Goal: Task Accomplishment & Management: Use online tool/utility

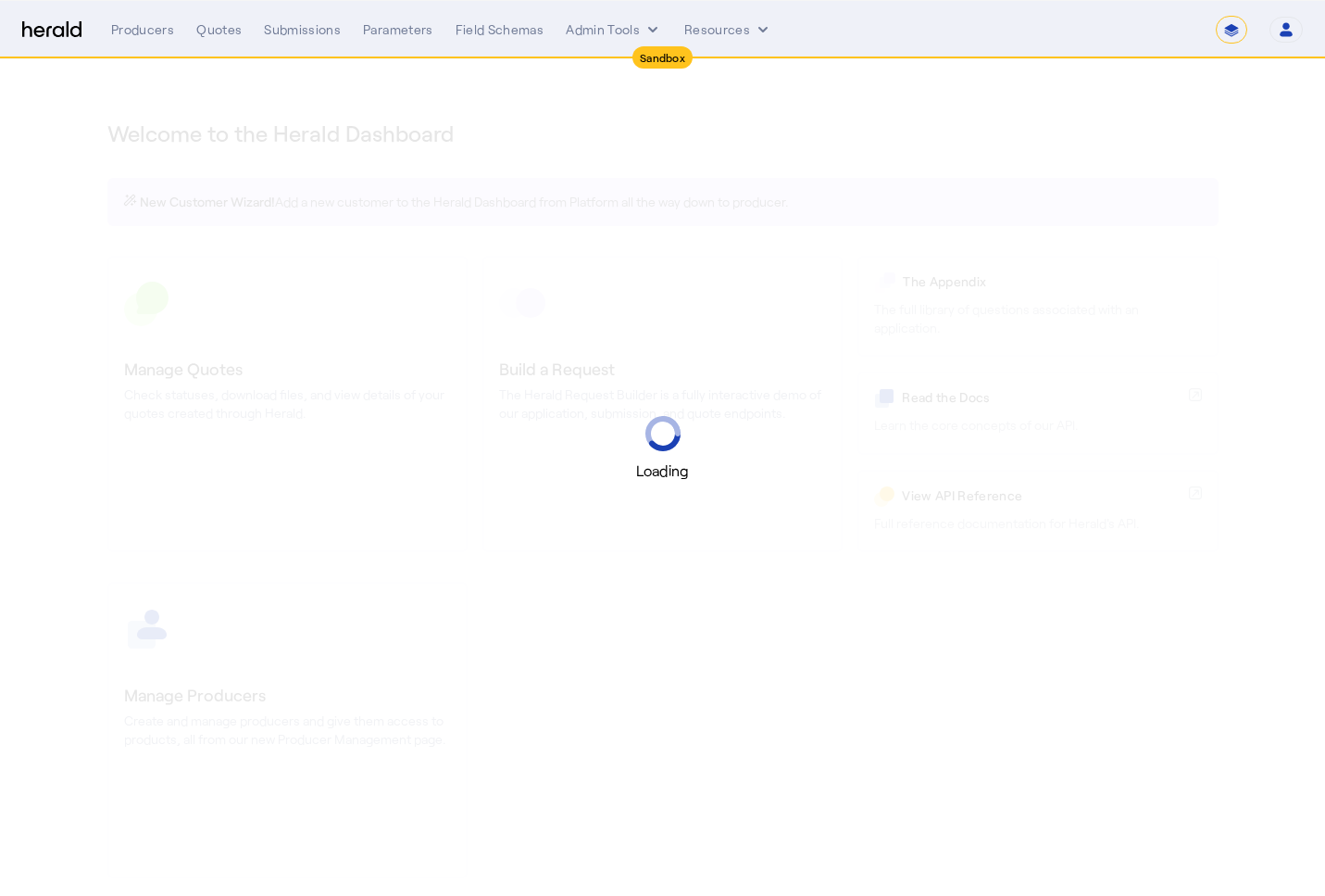
select select "*******"
select select "pfm_2v8p_herald_api"
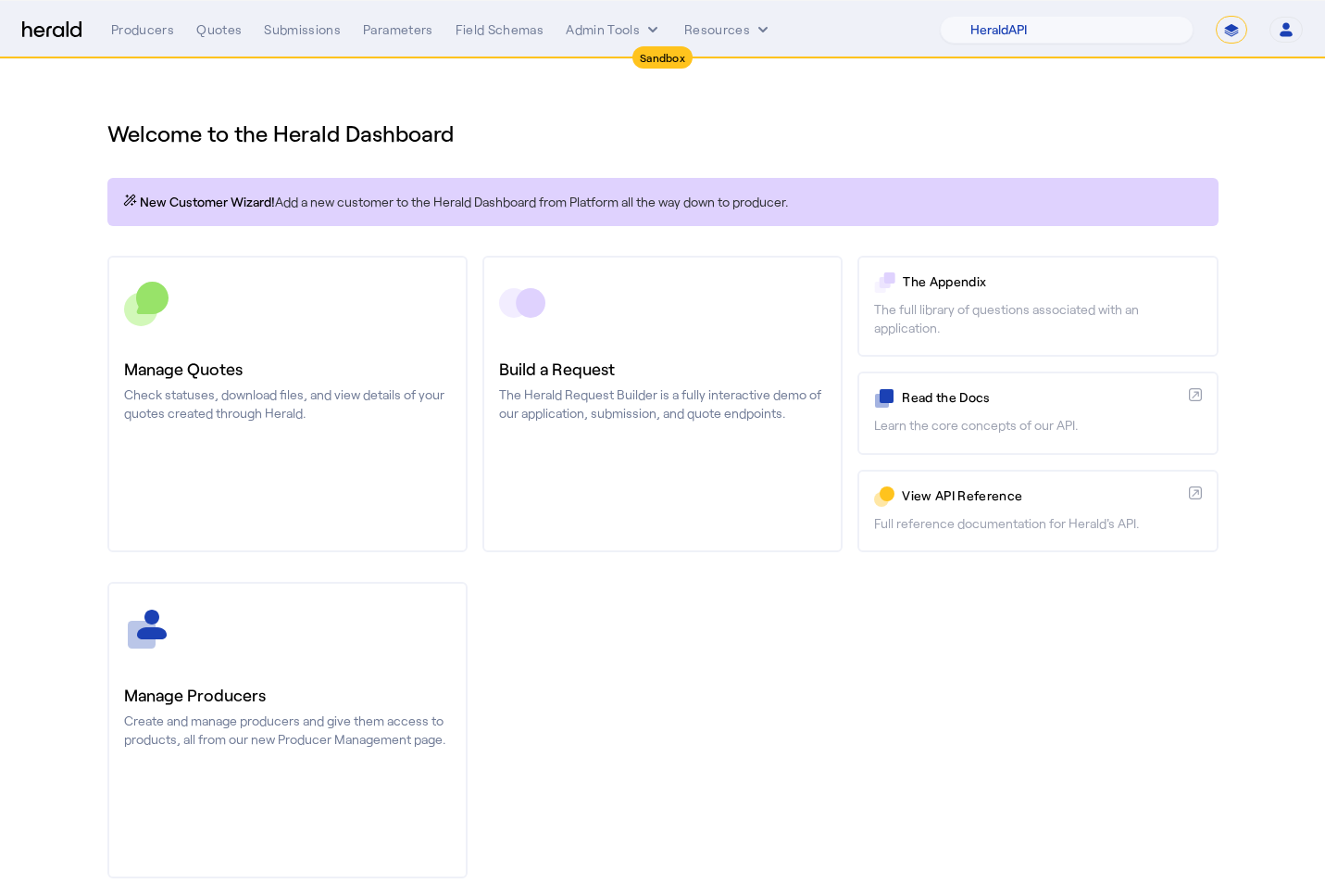
click at [1175, 608] on div "Manage Producers Create and manage producers and give them access to products, …" at bounding box center [663, 729] width 1111 height 296
click at [217, 36] on div "Quotes" at bounding box center [219, 30] width 45 height 19
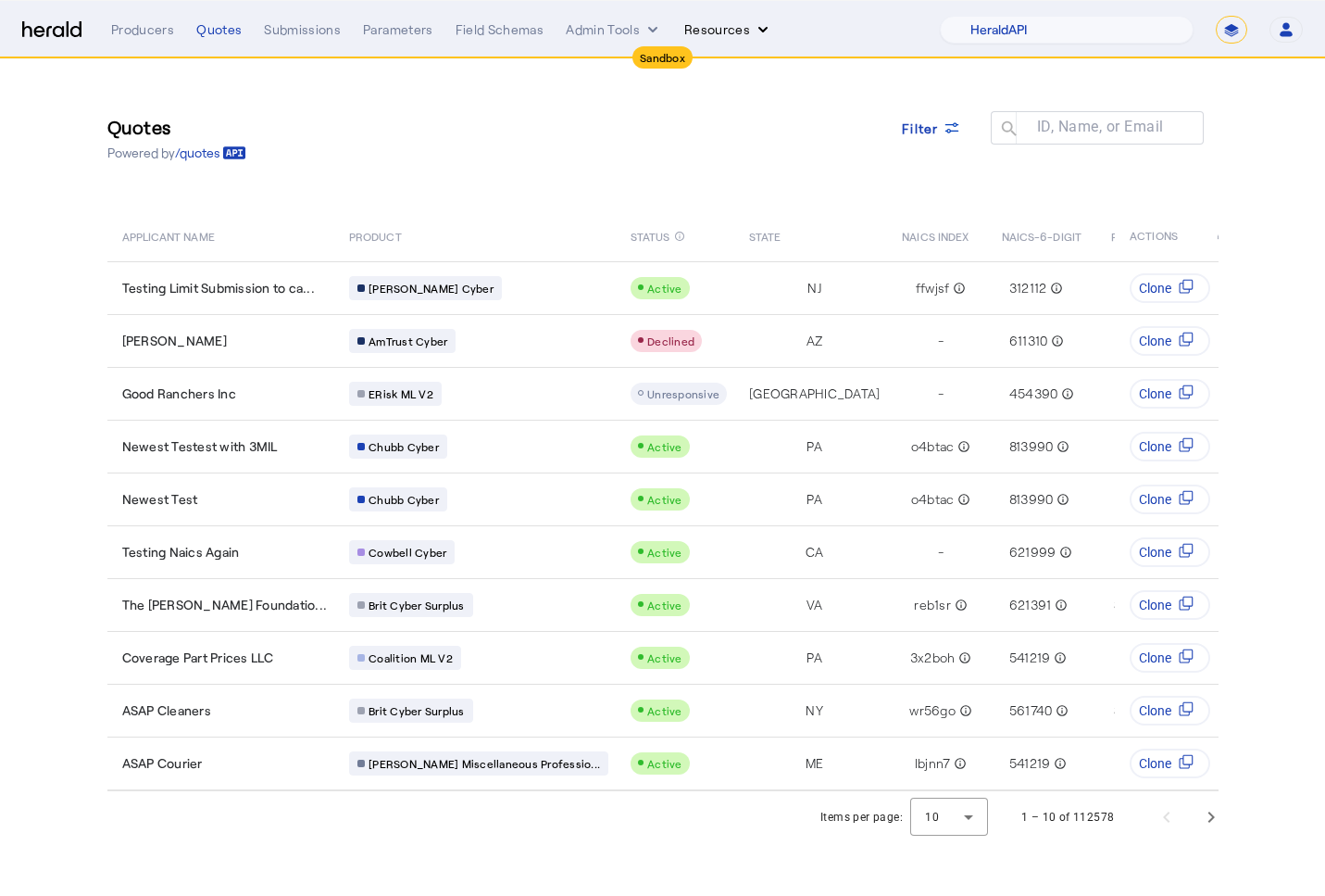
click at [715, 24] on button "Resources" at bounding box center [728, 30] width 88 height 19
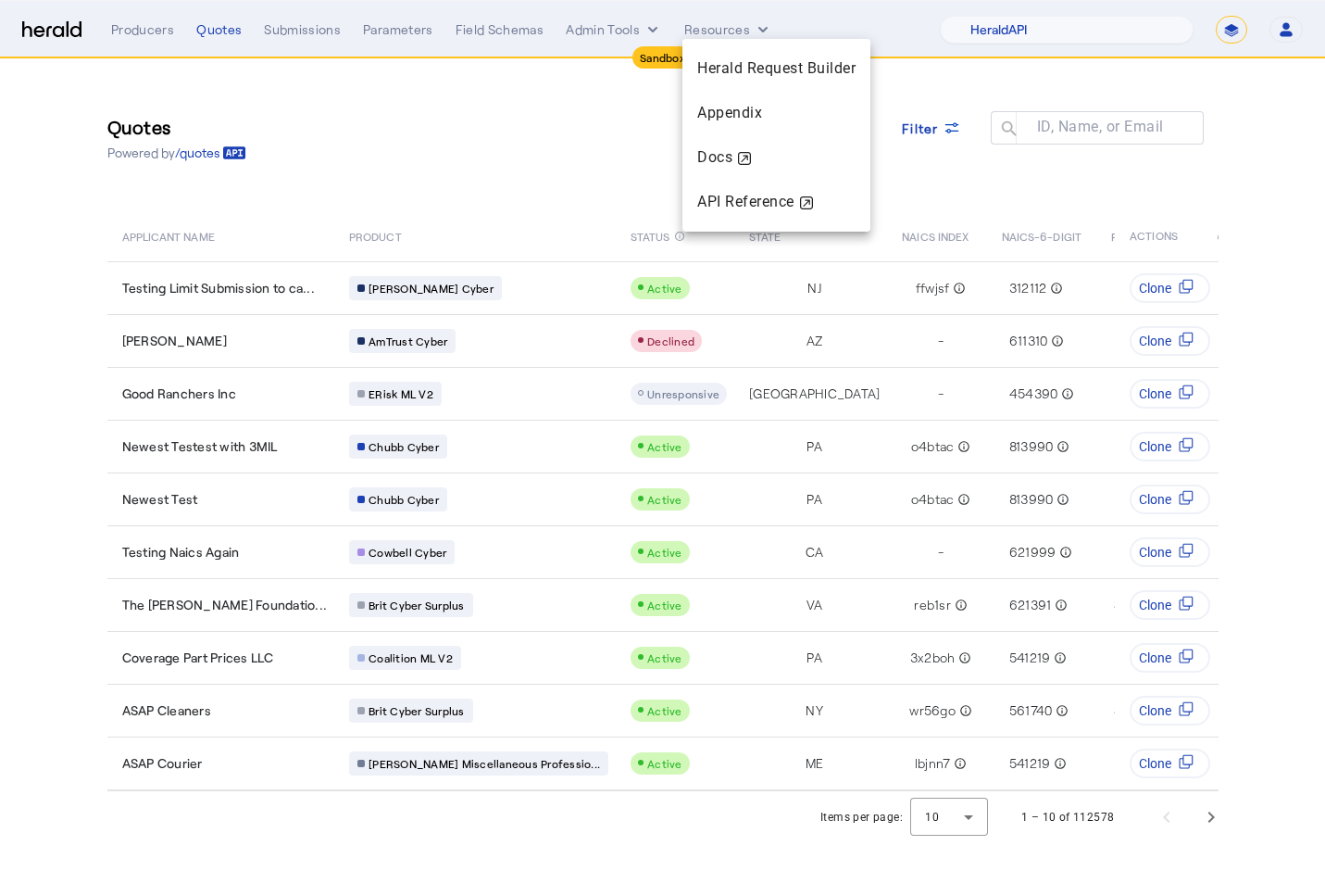
click at [721, 26] on div at bounding box center [662, 448] width 1325 height 896
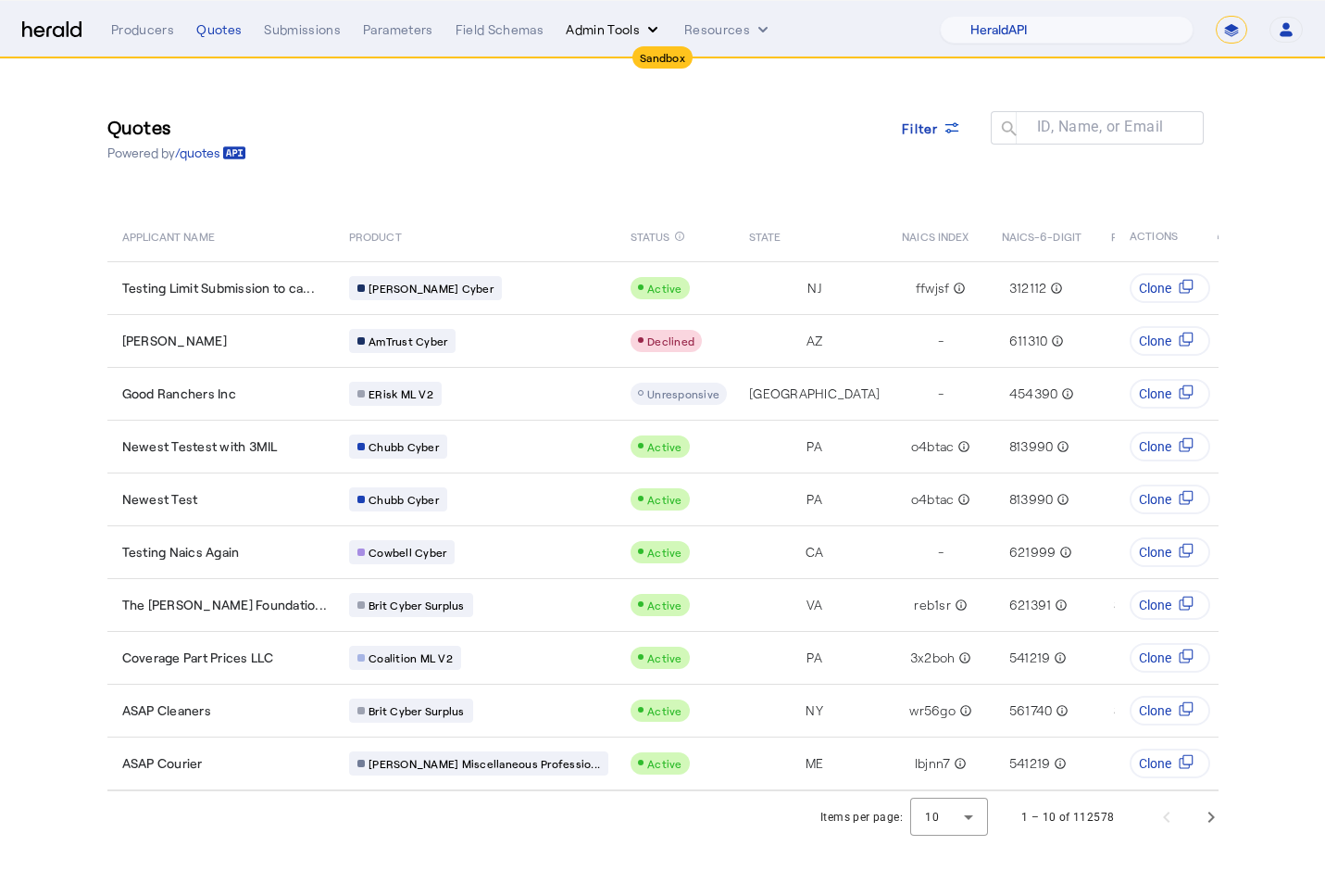
click at [643, 33] on icon "internal dropdown menu" at bounding box center [652, 30] width 19 height 19
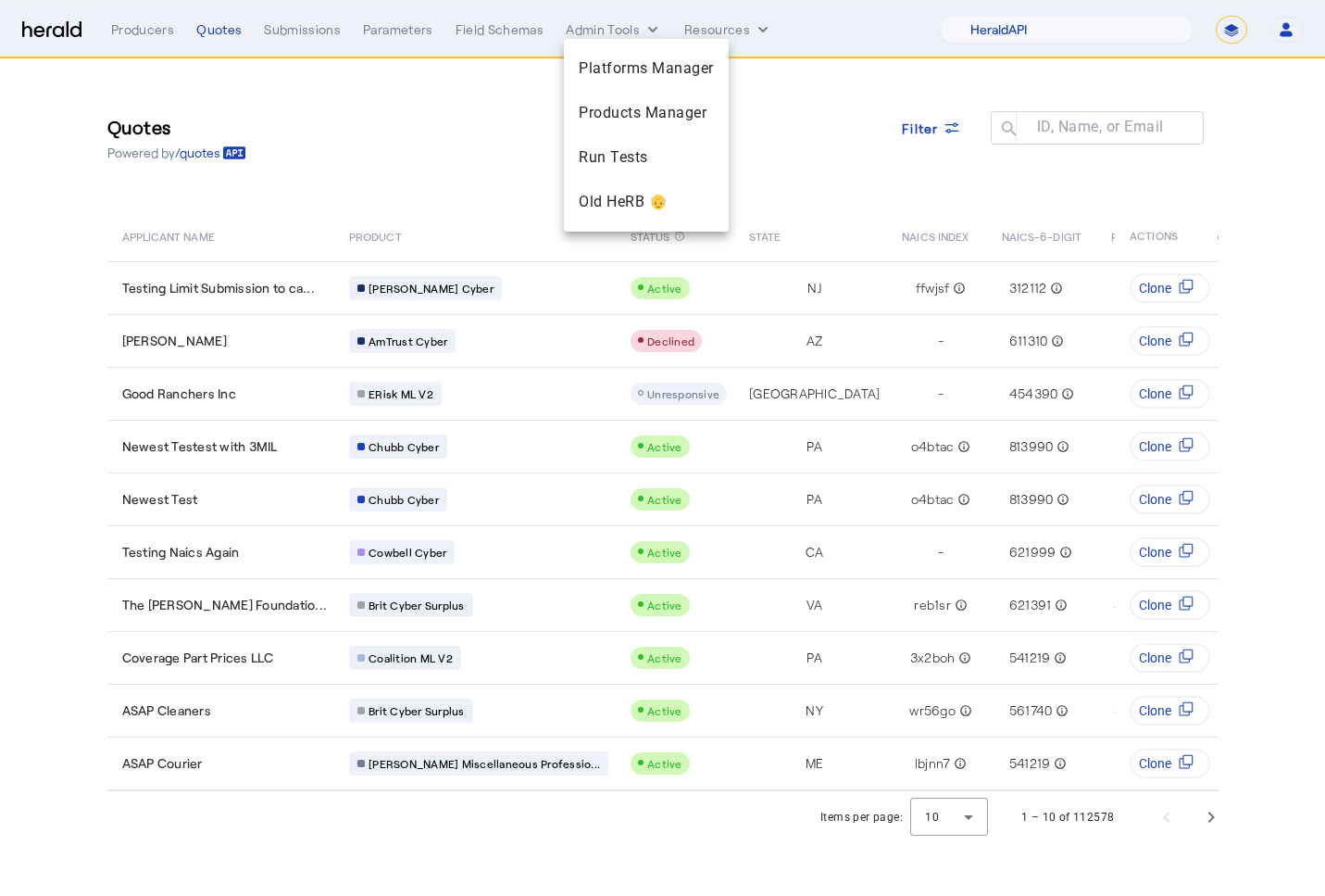
click at [623, 34] on div at bounding box center [662, 448] width 1325 height 896
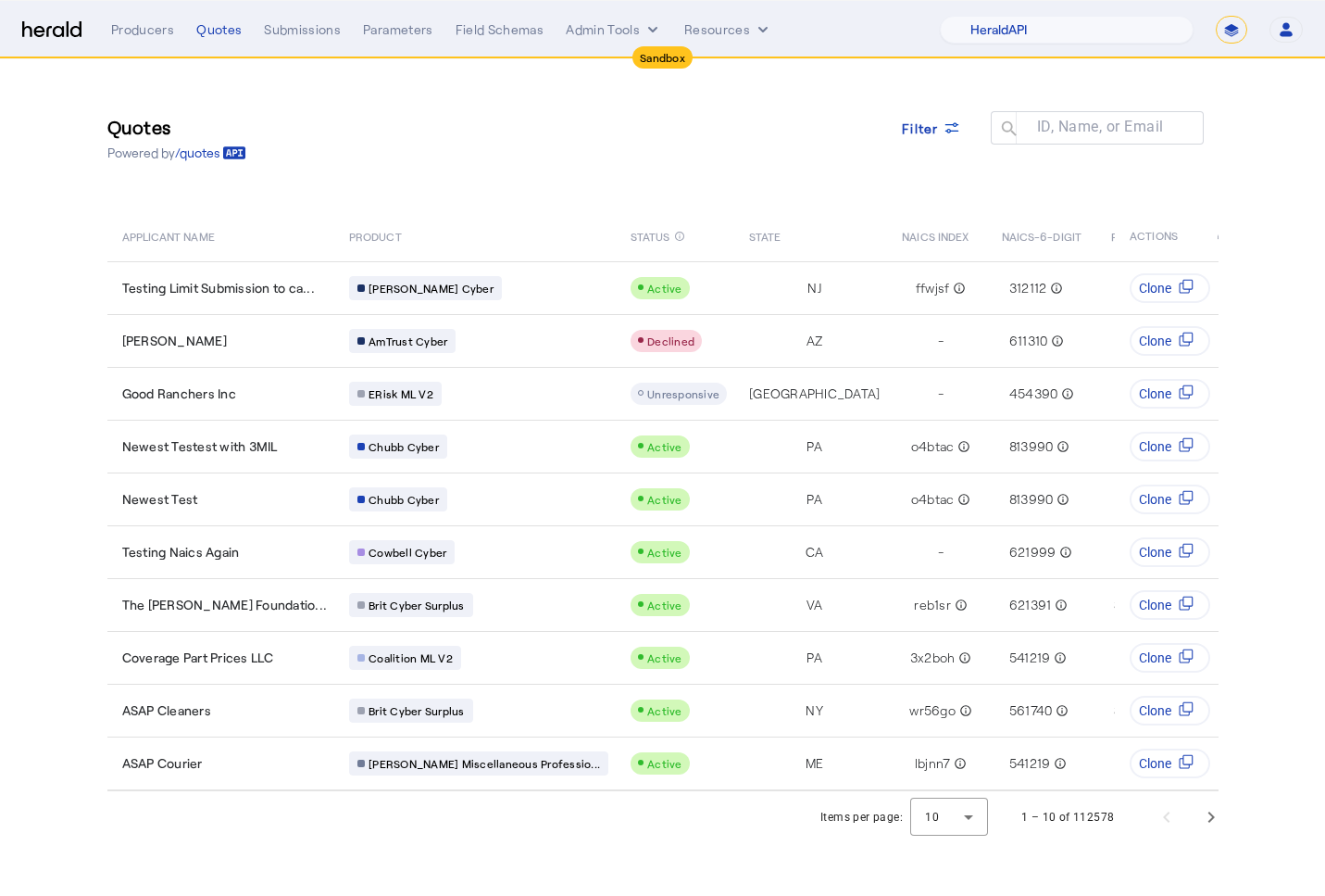
click at [1225, 27] on select "**********" at bounding box center [1231, 30] width 32 height 28
click at [1215, 16] on select "**********" at bounding box center [1231, 30] width 32 height 28
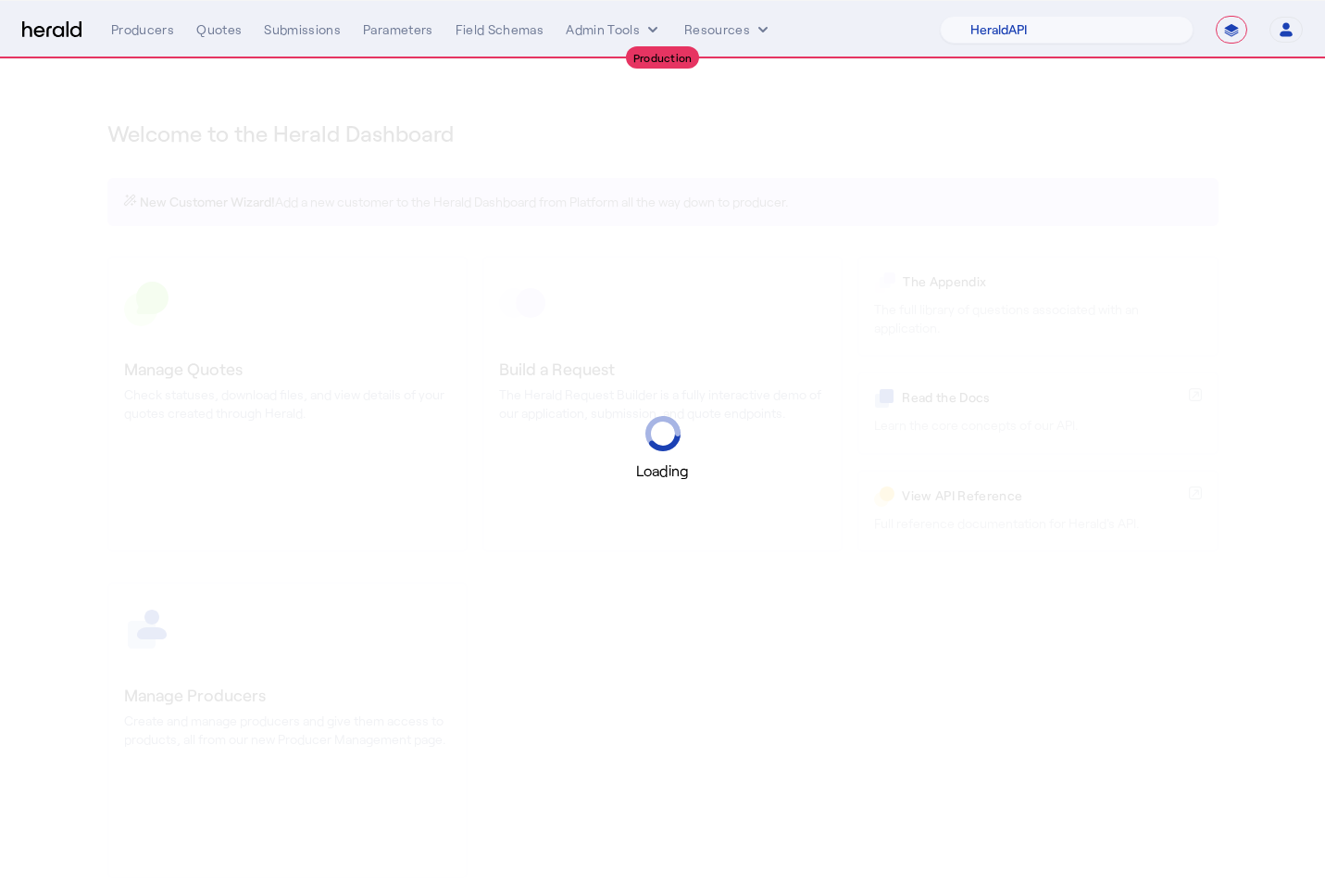
click at [1185, 79] on div "Loading" at bounding box center [662, 448] width 1325 height 896
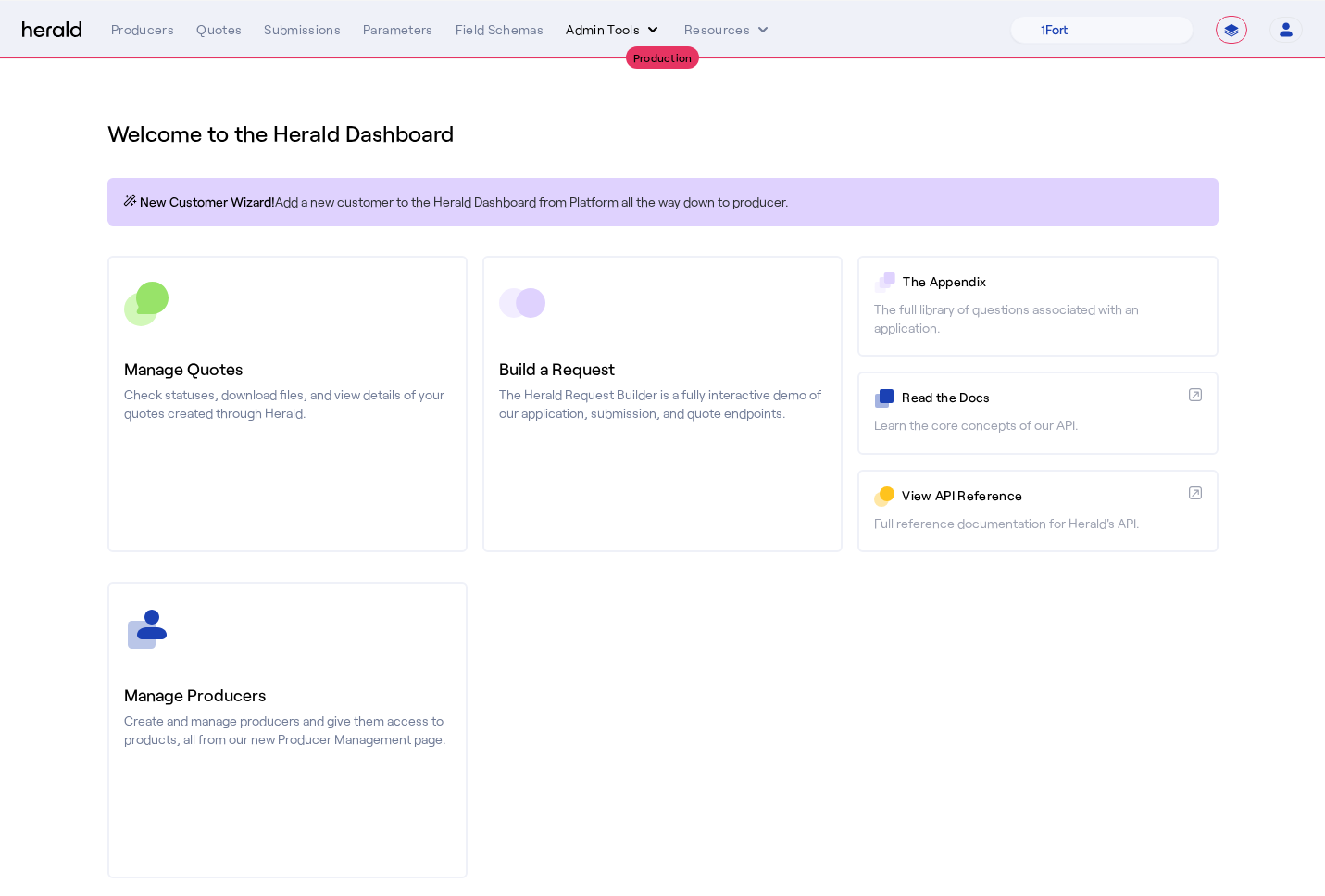
click at [610, 35] on button "Admin Tools" at bounding box center [615, 30] width 97 height 19
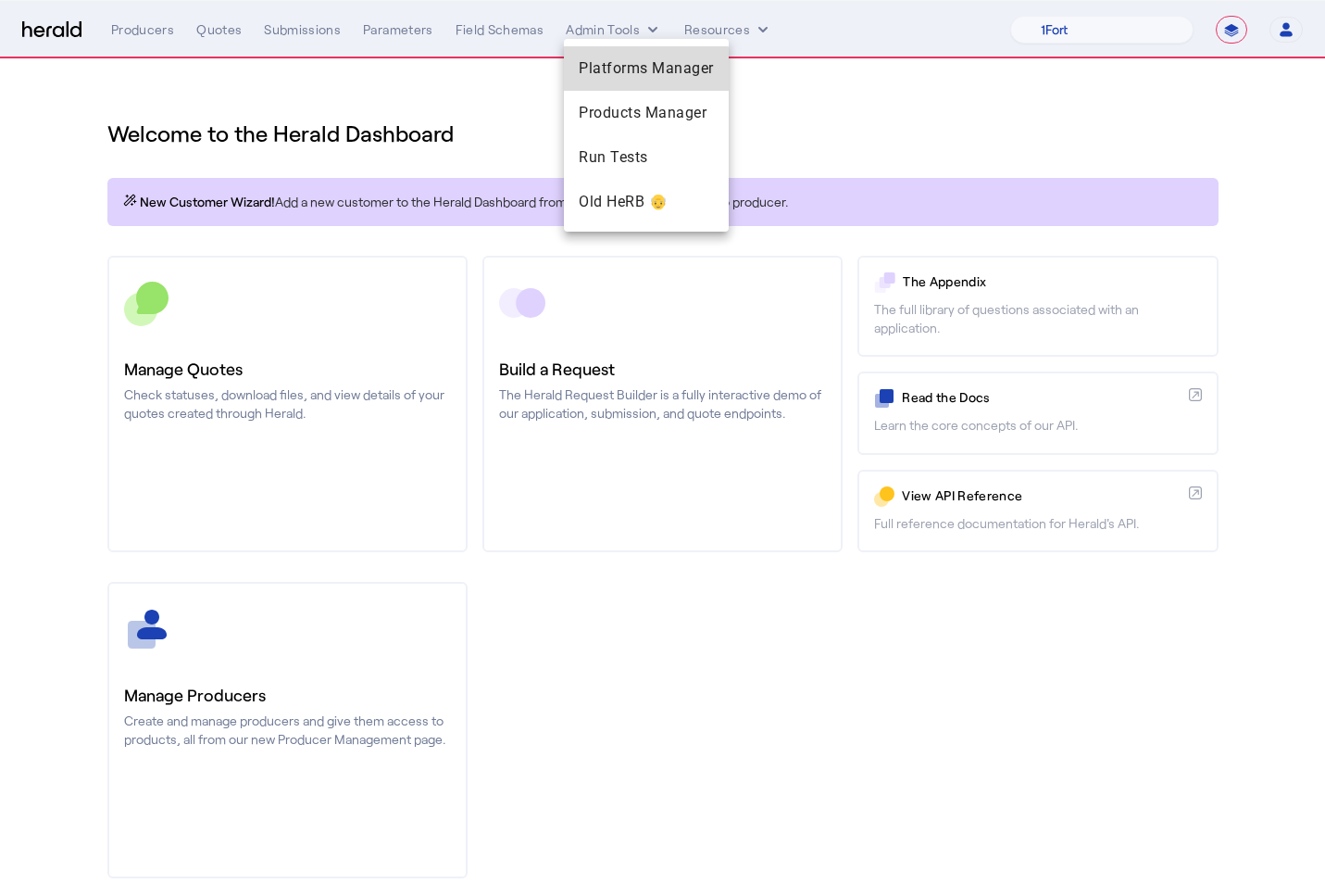
click at [603, 68] on span "Platforms Manager" at bounding box center [646, 68] width 135 height 23
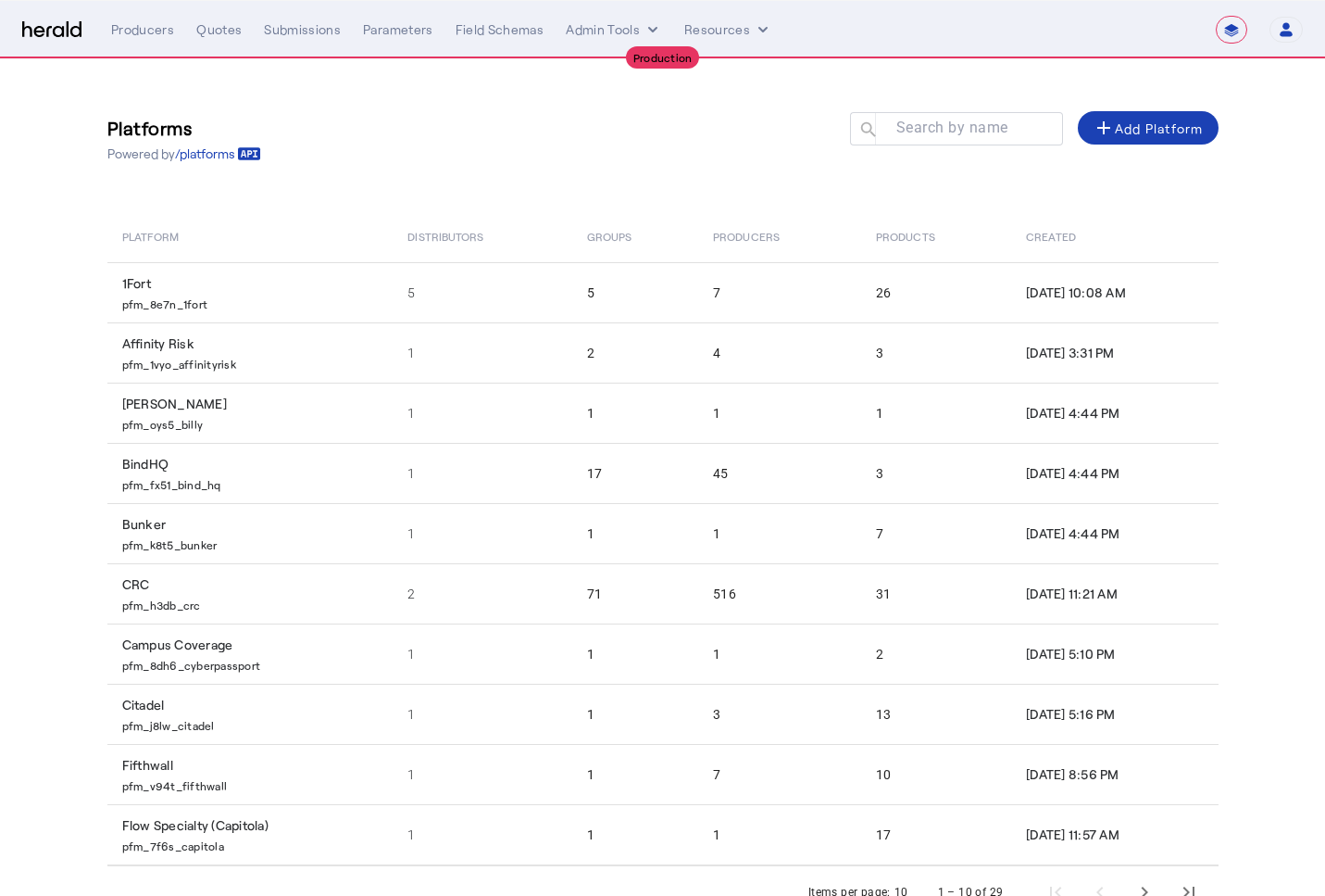
click at [923, 161] on div at bounding box center [957, 155] width 213 height 21
click at [942, 136] on input "Search by name" at bounding box center [965, 127] width 167 height 23
click at [921, 163] on div at bounding box center [957, 155] width 213 height 21
click at [922, 129] on mat-label "Search by name" at bounding box center [953, 127] width 112 height 18
click at [922, 129] on input "Search by name" at bounding box center [965, 127] width 167 height 23
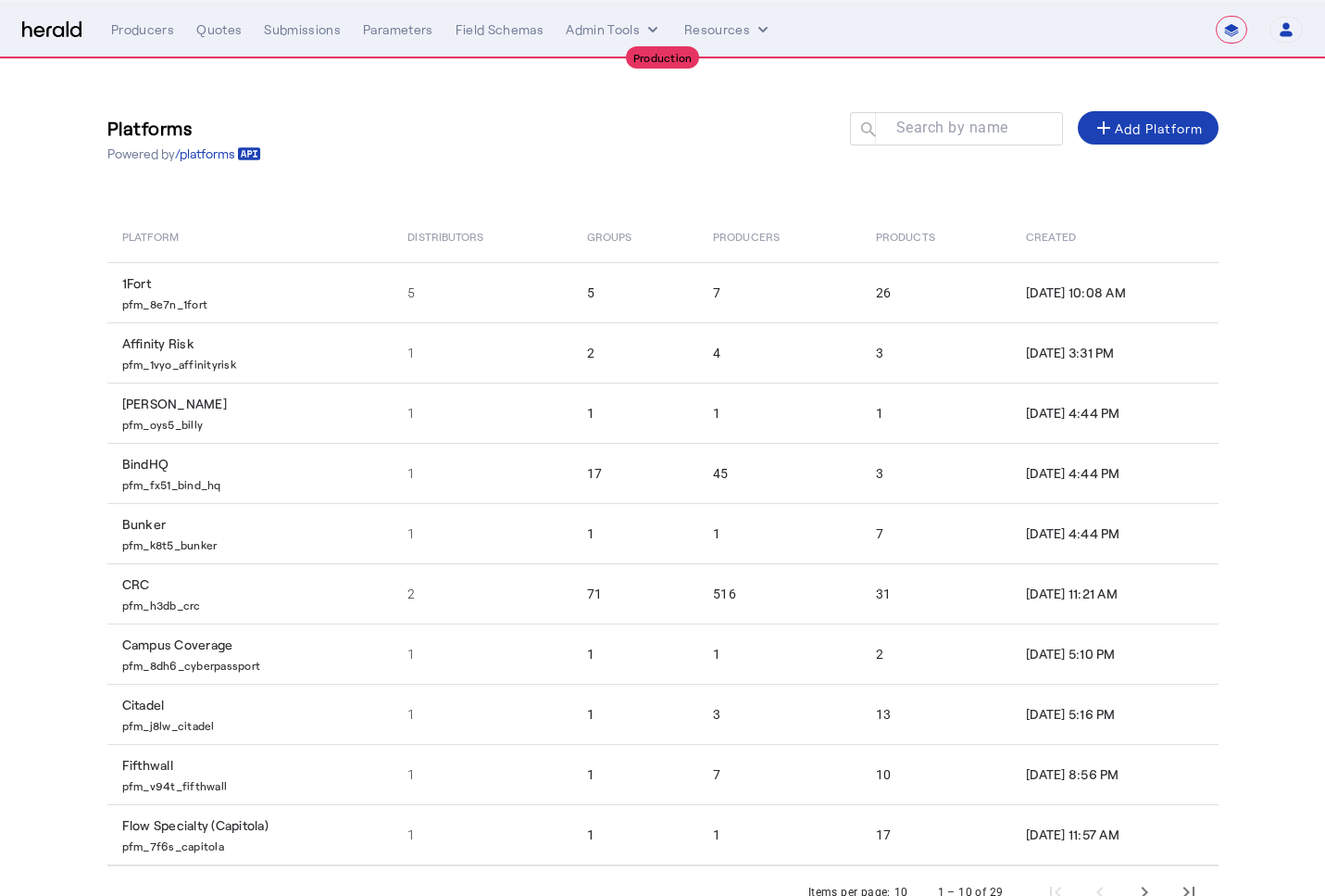
click at [898, 173] on div "Platforms Powered by /platforms Search by name search add Add Platform" at bounding box center [663, 138] width 1111 height 84
click at [912, 132] on mat-label "Search by name" at bounding box center [953, 127] width 112 height 18
click at [912, 132] on input "Search by name" at bounding box center [965, 127] width 167 height 23
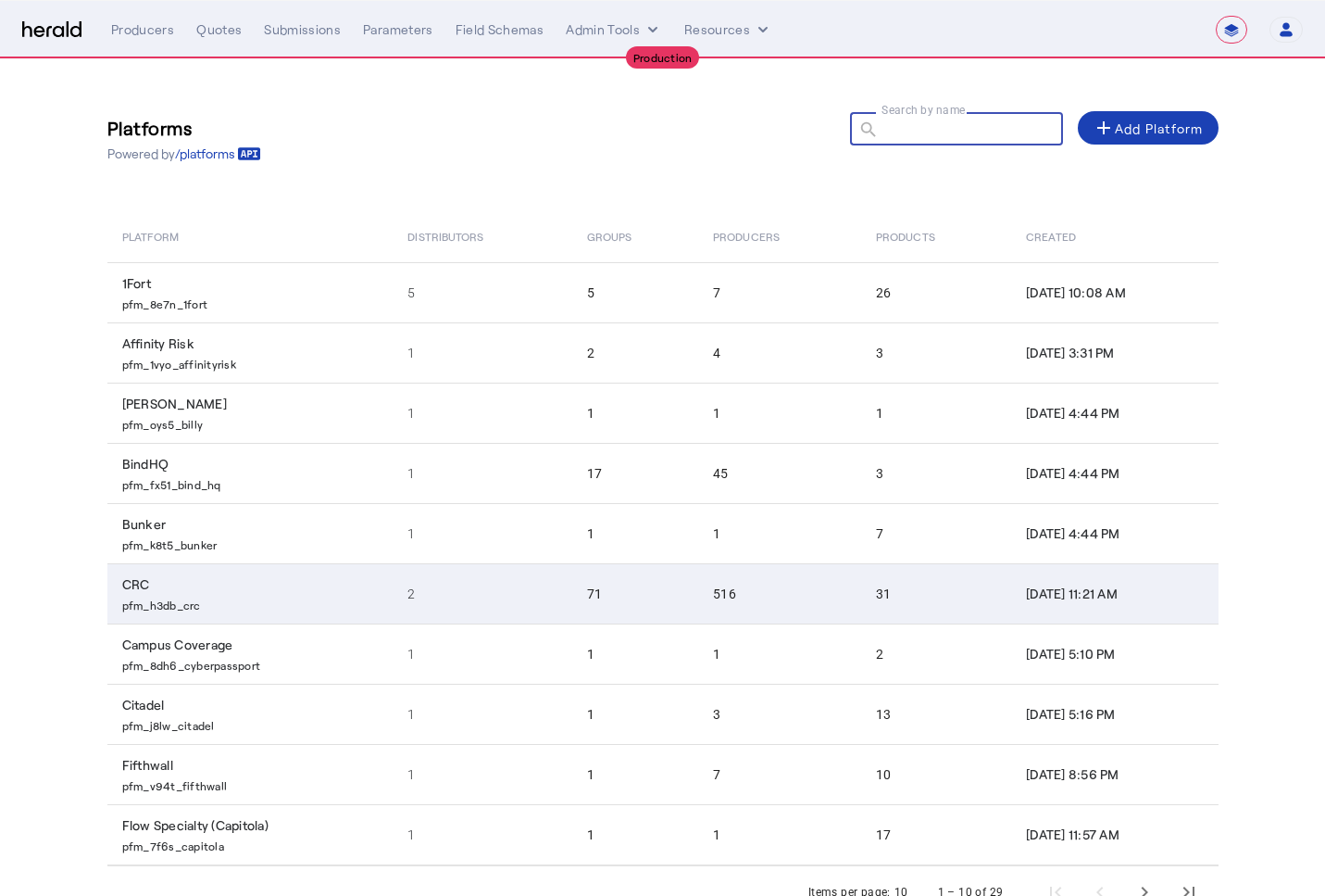
click at [359, 573] on td "CRC pfm_h3db_crc" at bounding box center [251, 593] width 286 height 60
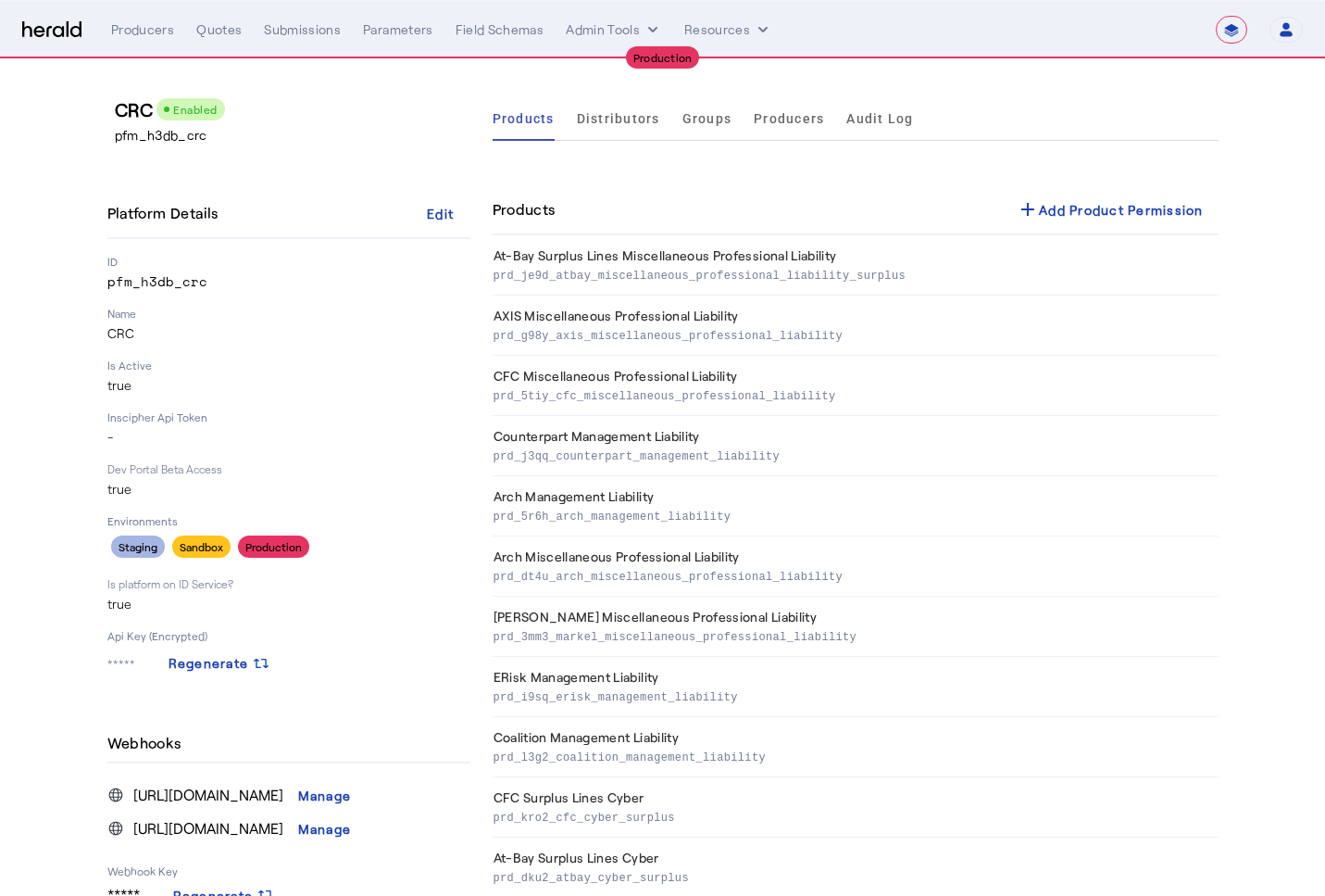
click at [1230, 24] on select "**********" at bounding box center [1231, 30] width 32 height 28
select select "*******"
click at [1215, 16] on select "**********" at bounding box center [1231, 30] width 32 height 28
select select "pfm_2v8p_herald_api"
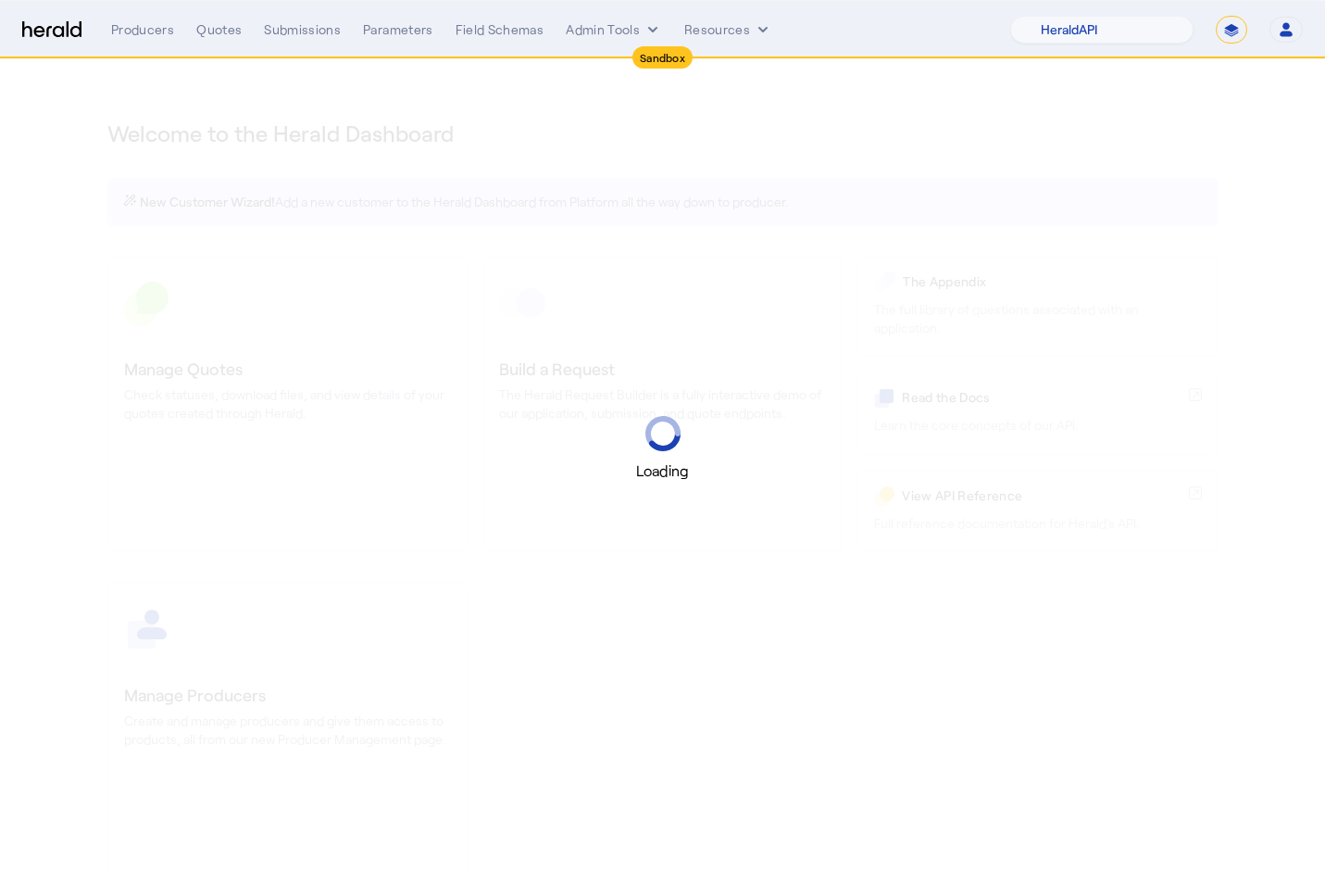
click at [1143, 67] on div "Loading" at bounding box center [662, 448] width 1325 height 896
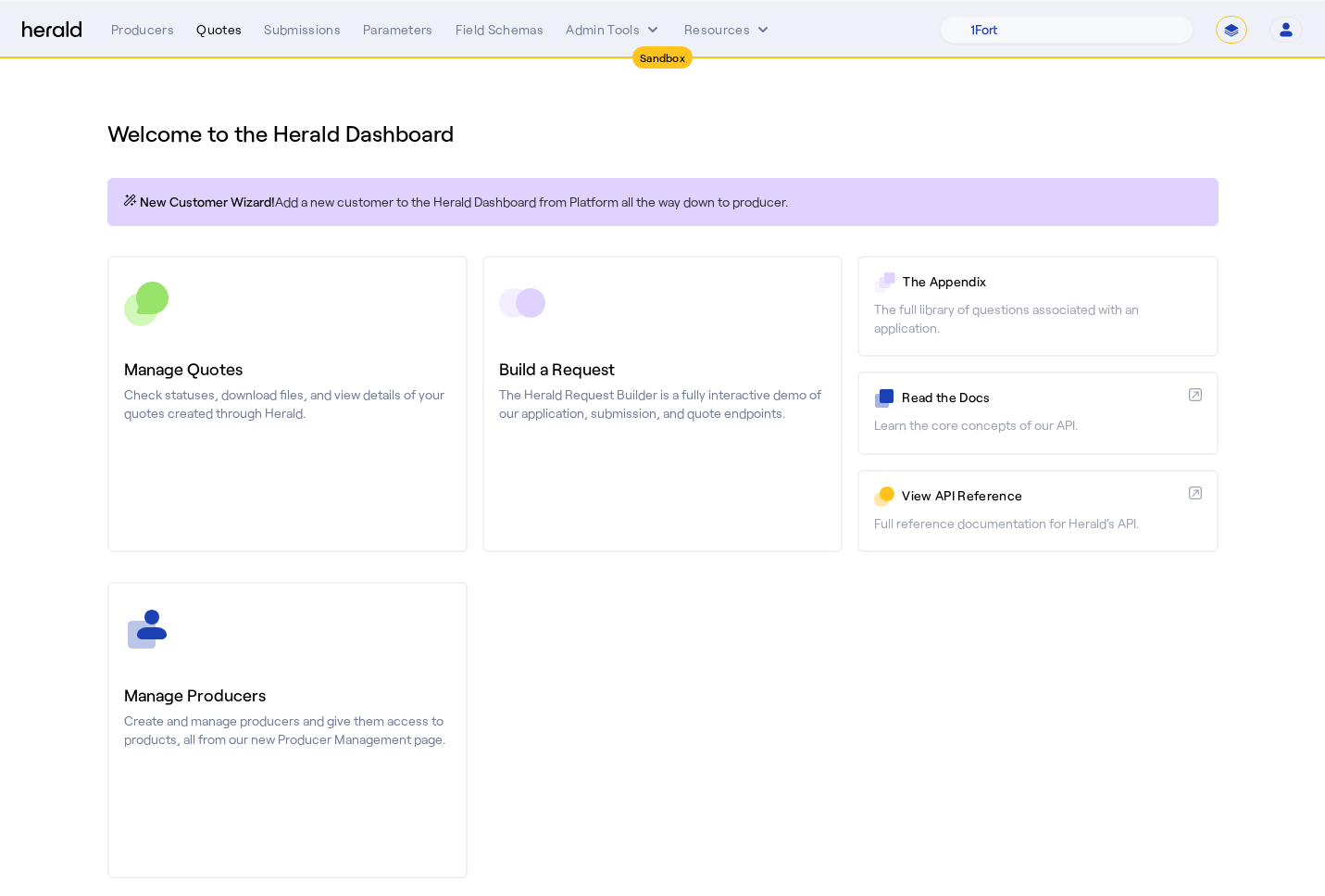
click at [234, 33] on div "Quotes" at bounding box center [219, 30] width 45 height 19
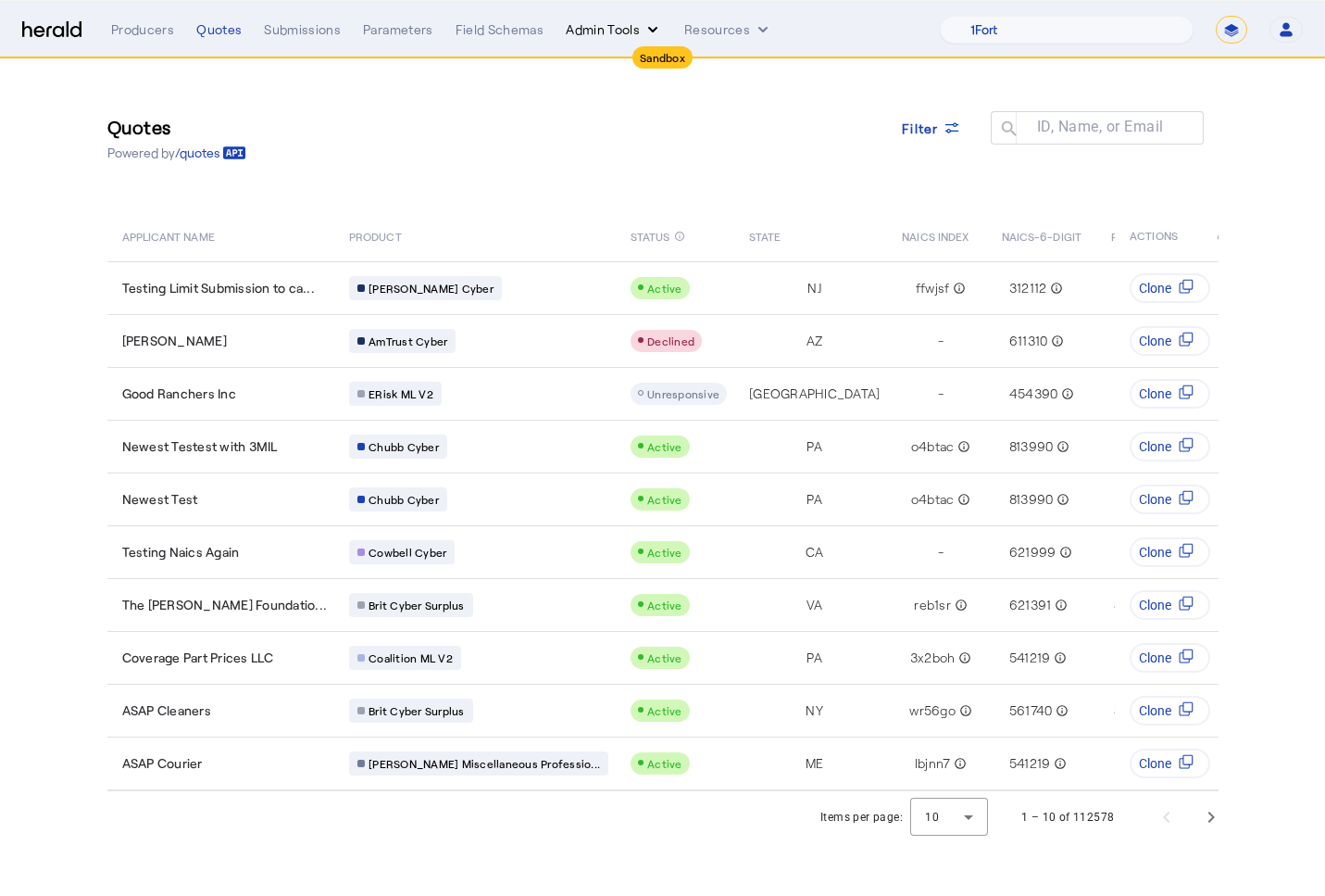
click at [621, 36] on button "Admin Tools" at bounding box center [615, 30] width 97 height 19
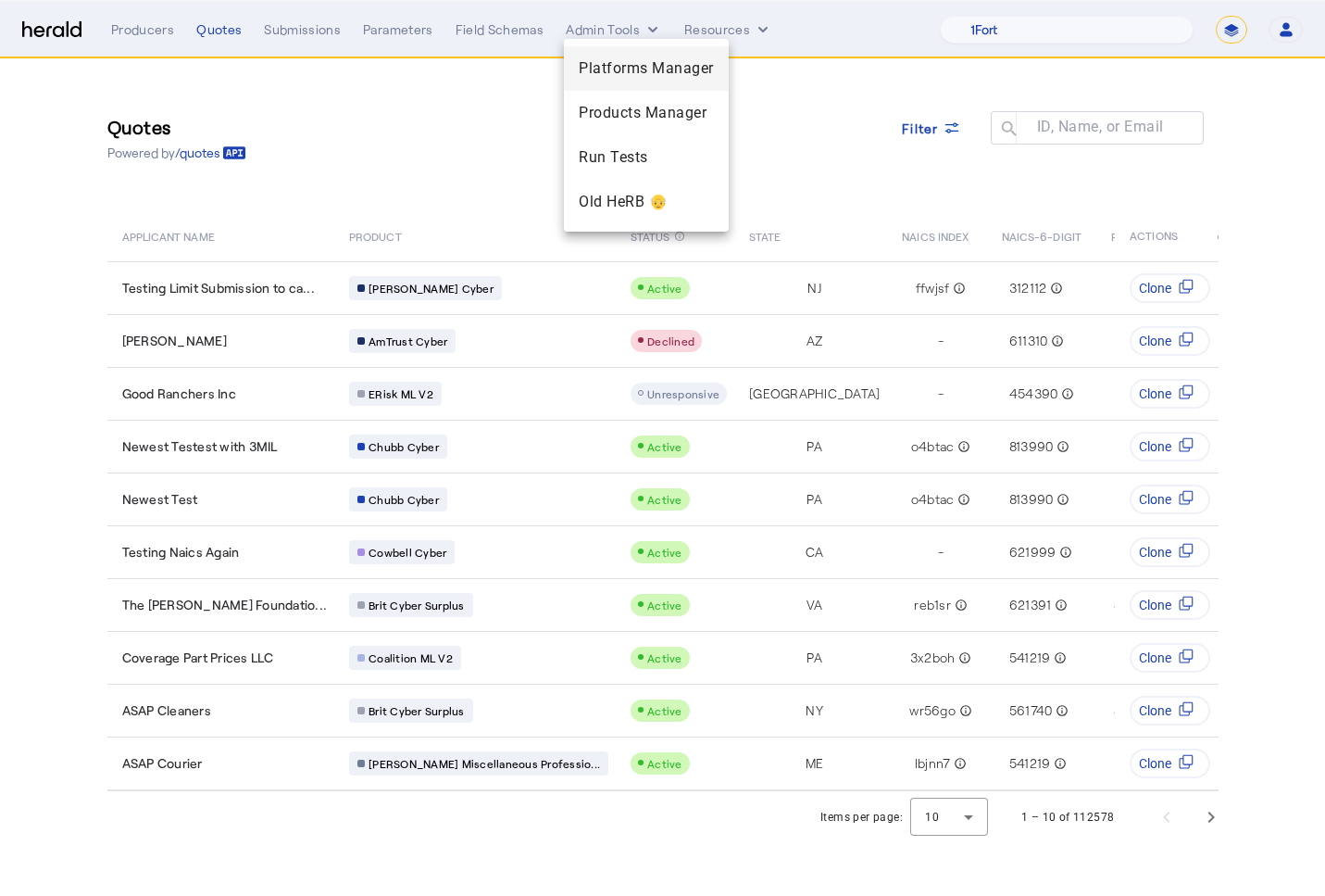
click at [617, 67] on span "Platforms Manager" at bounding box center [646, 68] width 135 height 23
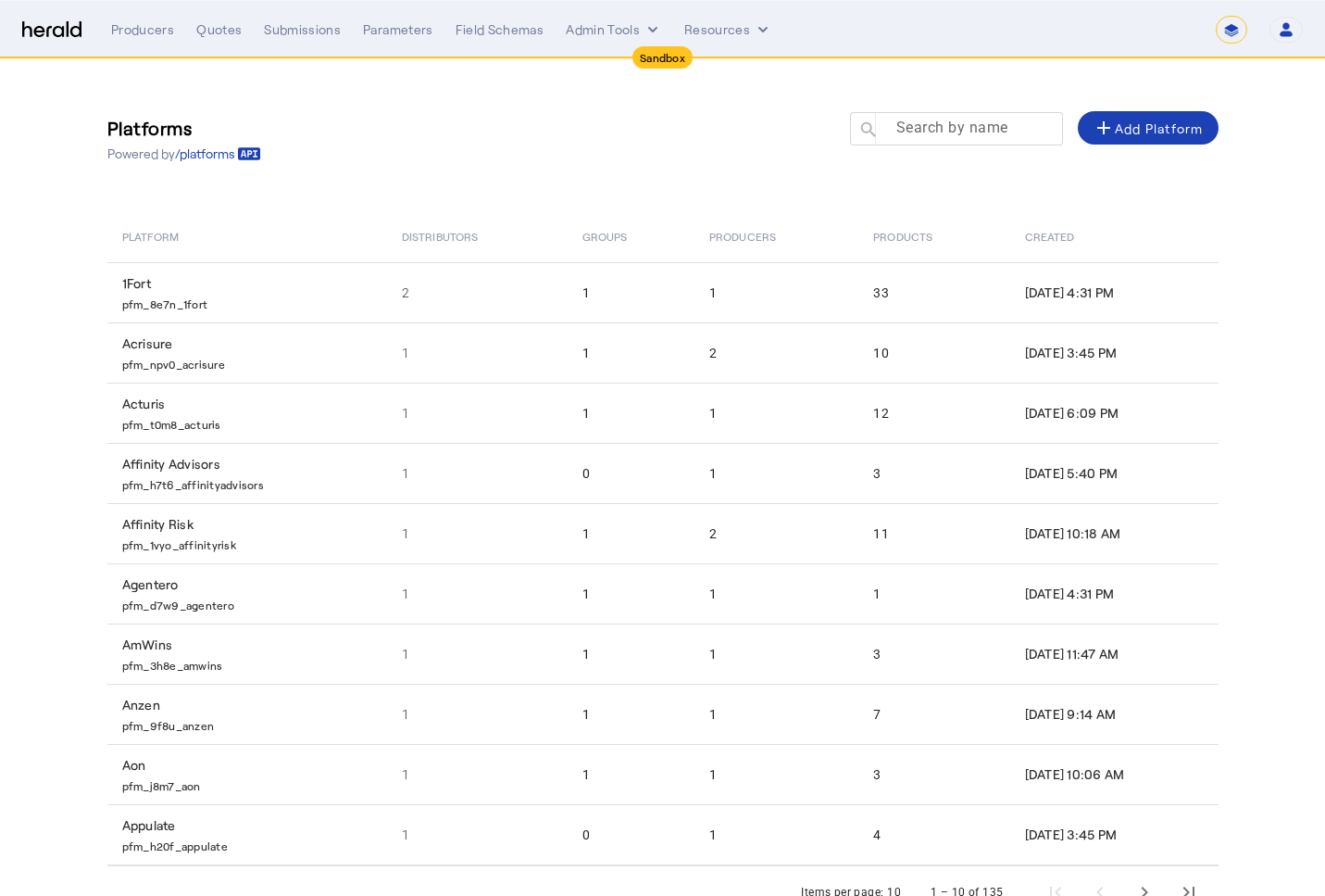
click at [914, 134] on mat-label "Search by name" at bounding box center [953, 127] width 112 height 18
click at [914, 134] on input "Search by name" at bounding box center [965, 127] width 167 height 23
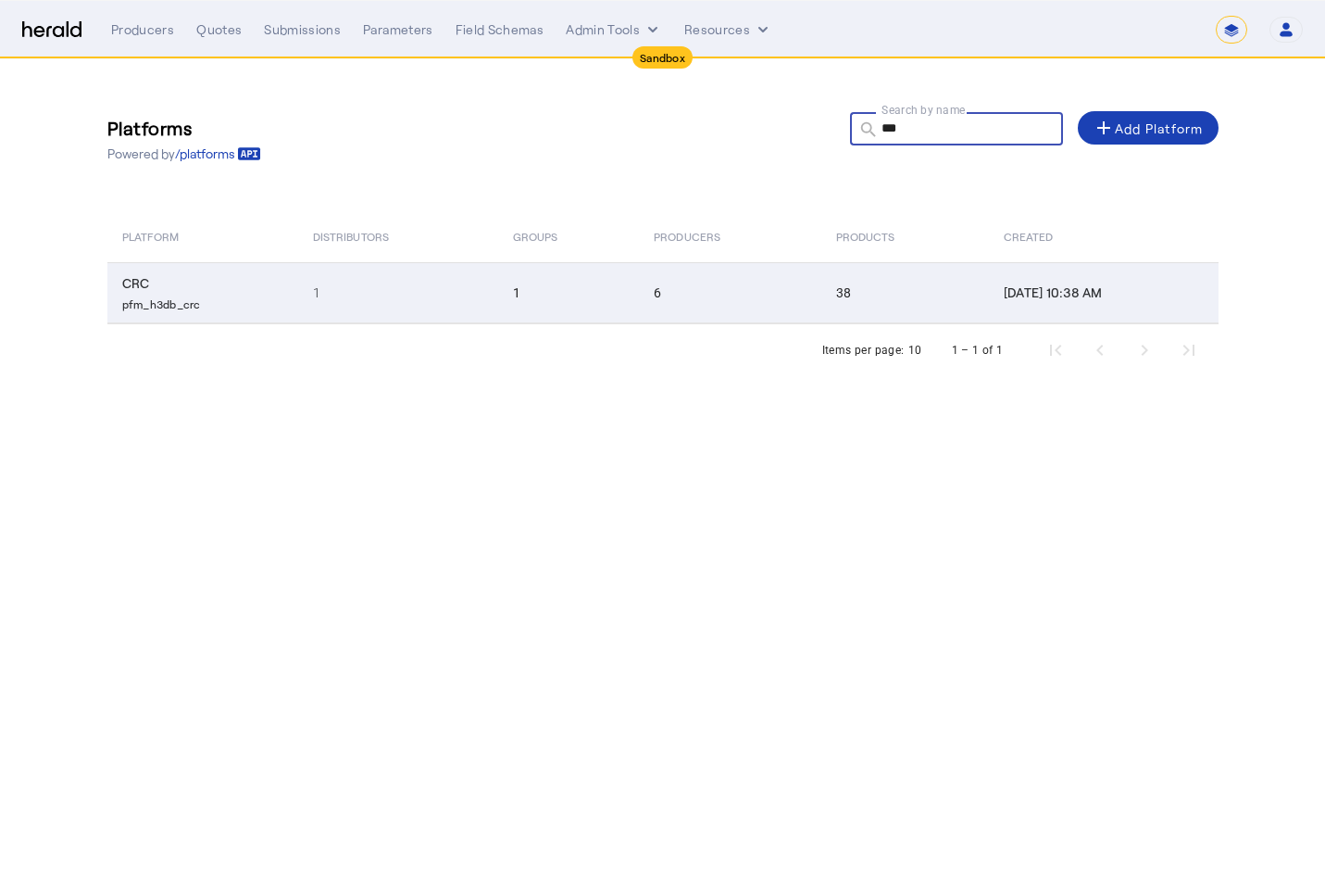
type input "***"
click at [400, 291] on td "1" at bounding box center [398, 293] width 200 height 61
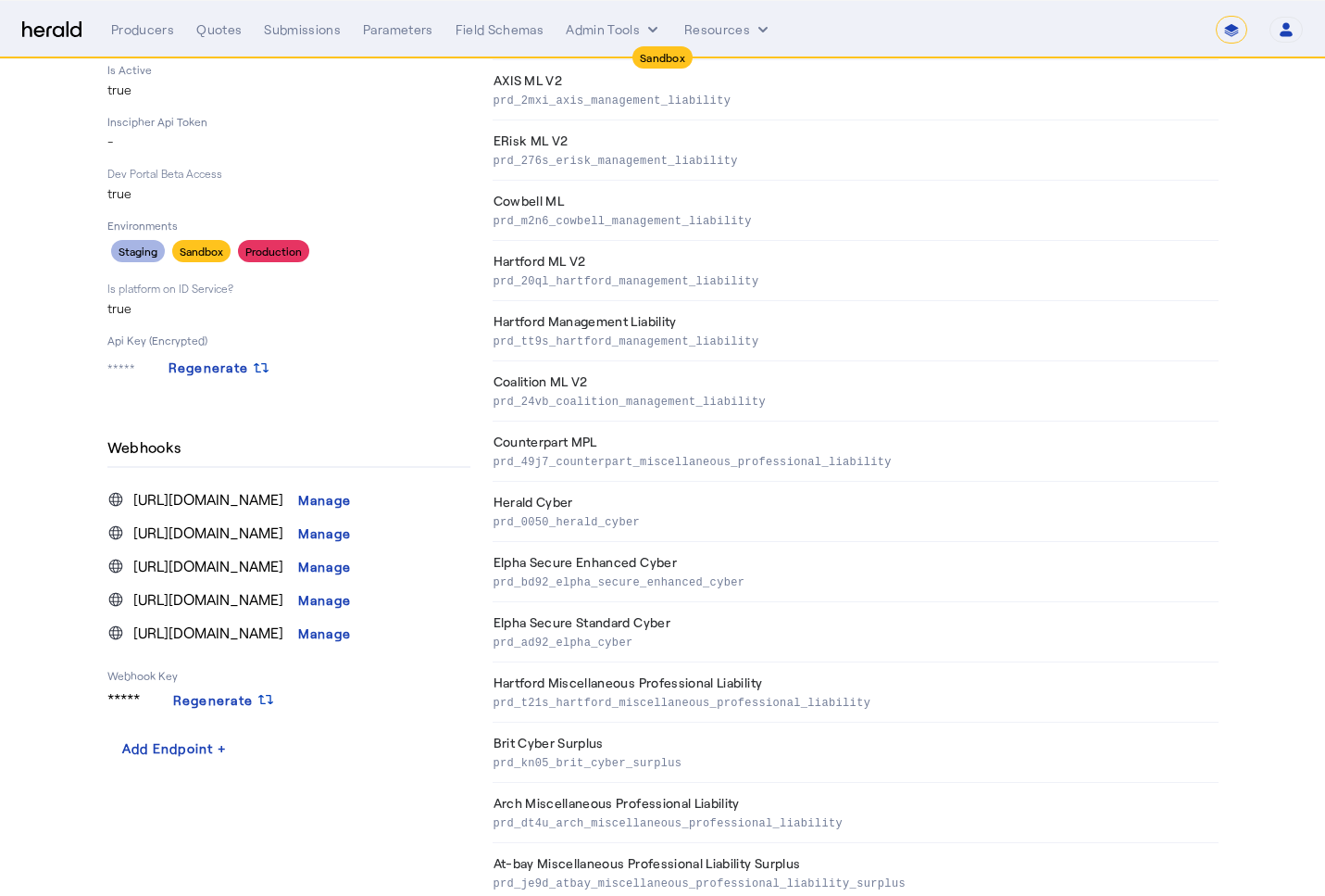
scroll to position [314, 0]
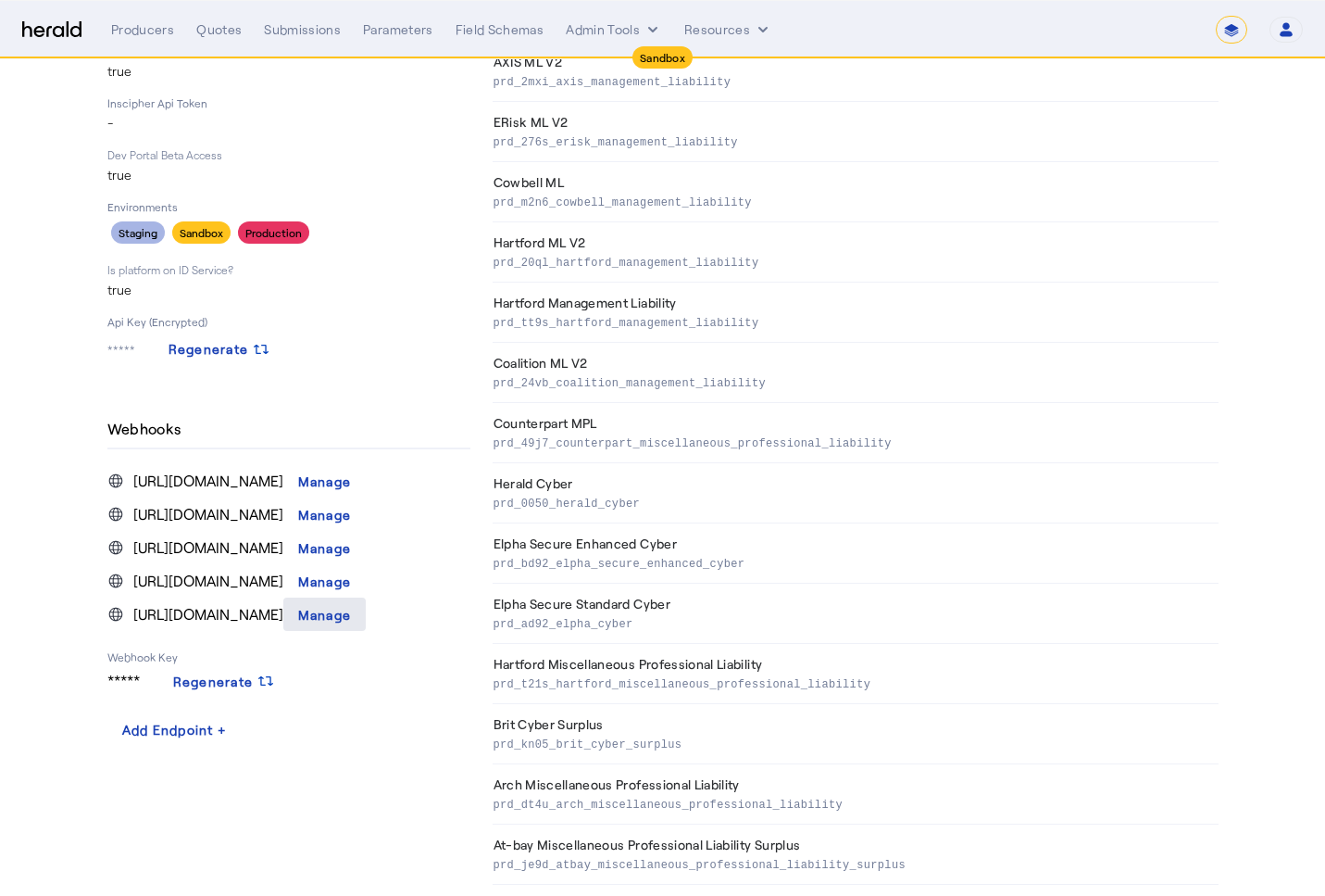
click at [352, 625] on div "Manage" at bounding box center [325, 615] width 53 height 20
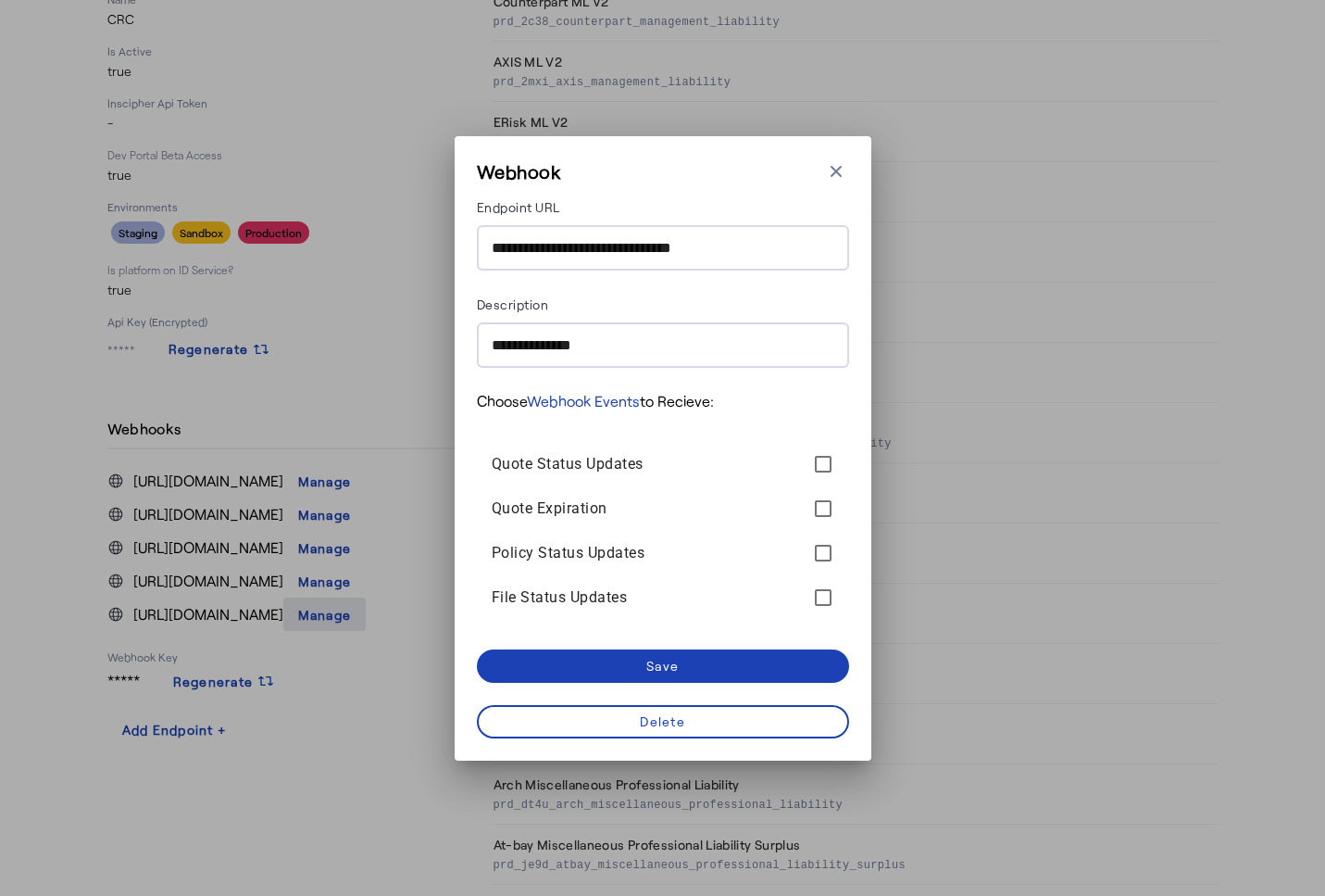
scroll to position [0, 0]
click at [662, 717] on div "Delete" at bounding box center [663, 721] width 45 height 20
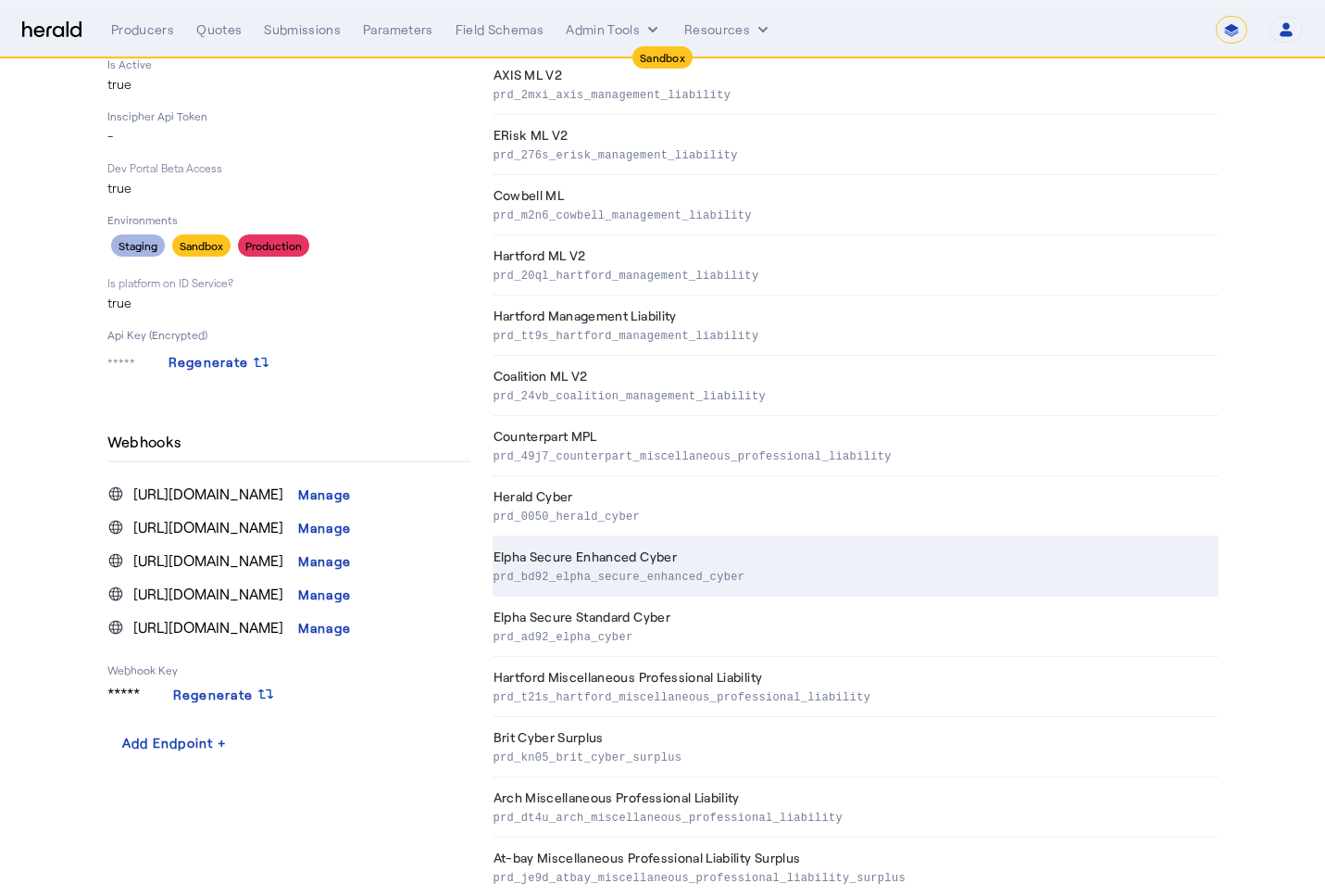
scroll to position [294, 0]
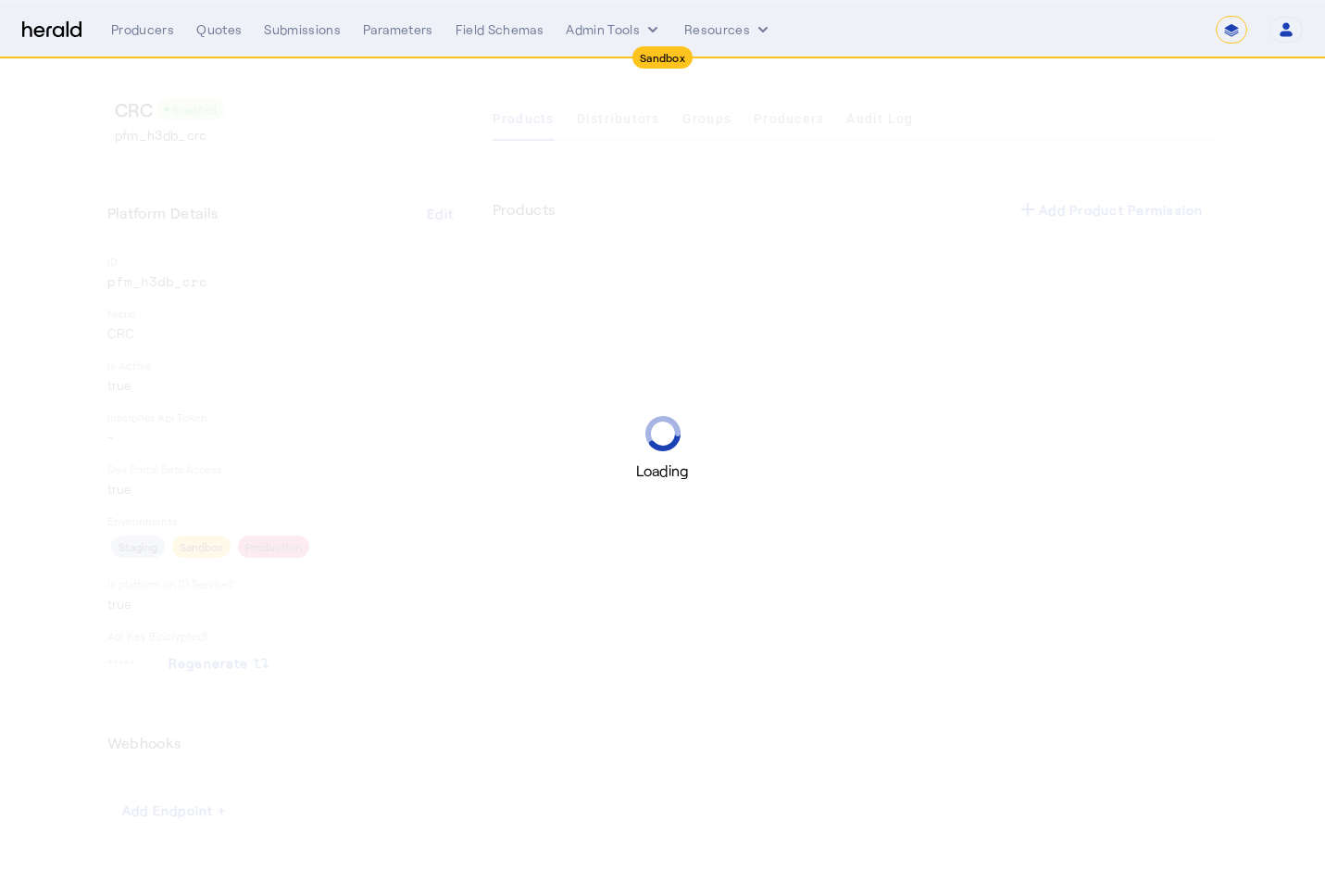
select select "*******"
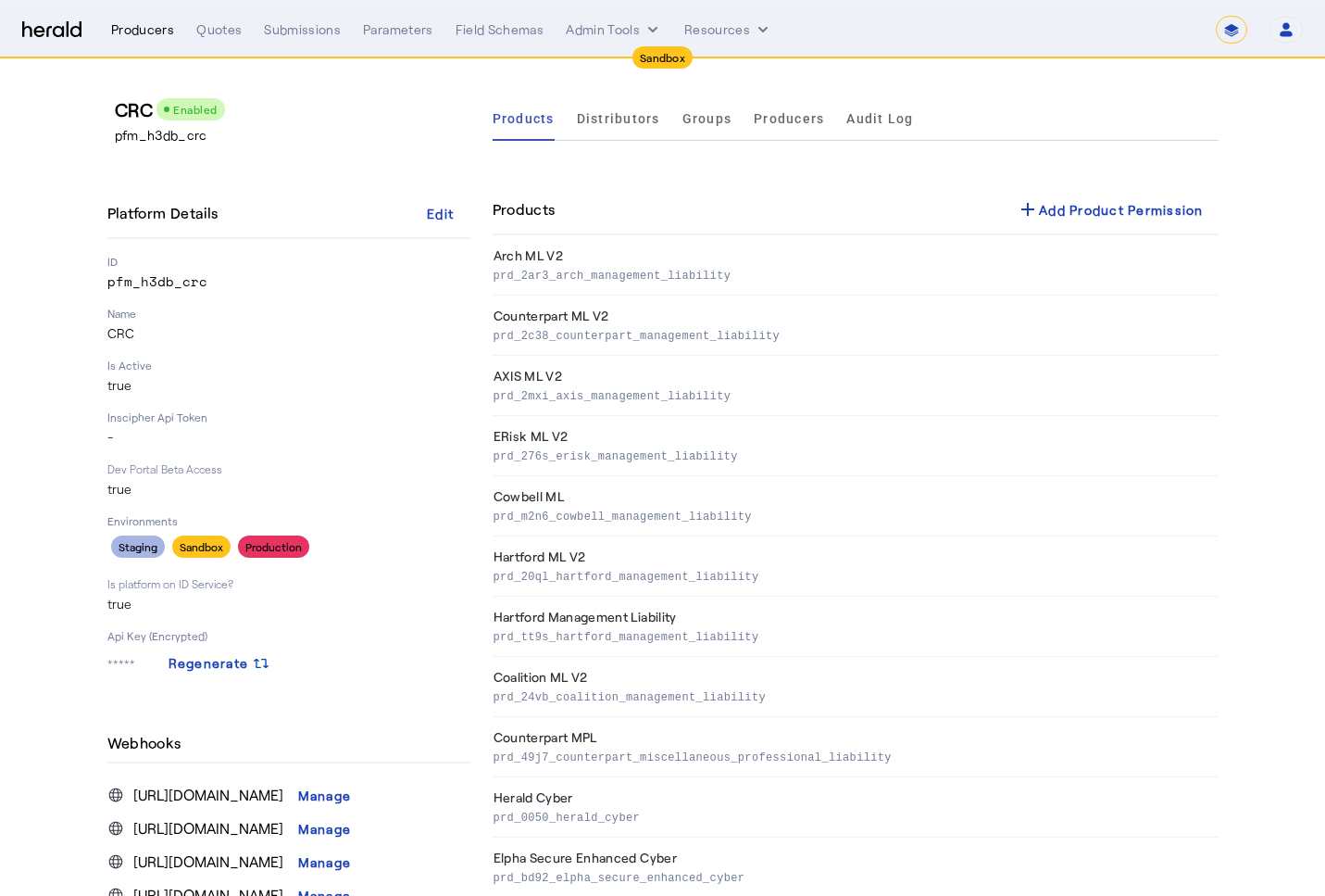
click at [152, 34] on div "Producers" at bounding box center [143, 30] width 63 height 19
select select "pfm_2v8p_herald_api"
